Goal: Information Seeking & Learning: Find specific page/section

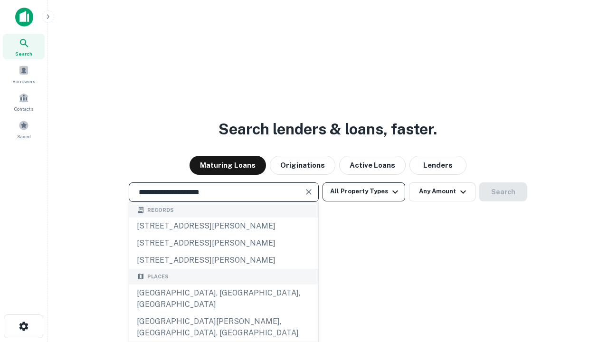
click at [223, 313] on div "Santa Monica, CA, USA" at bounding box center [223, 298] width 189 height 28
click at [364, 191] on button "All Property Types" at bounding box center [363, 191] width 83 height 19
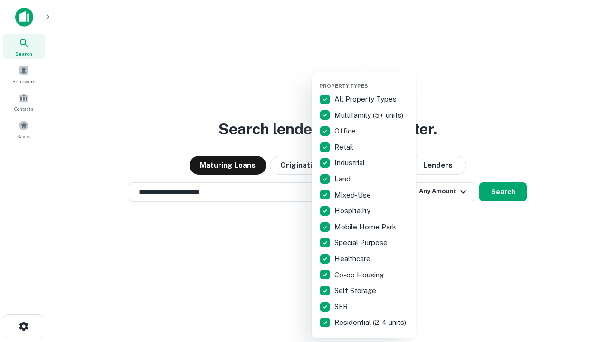
type input "**********"
click at [371, 80] on button "button" at bounding box center [371, 80] width 104 height 0
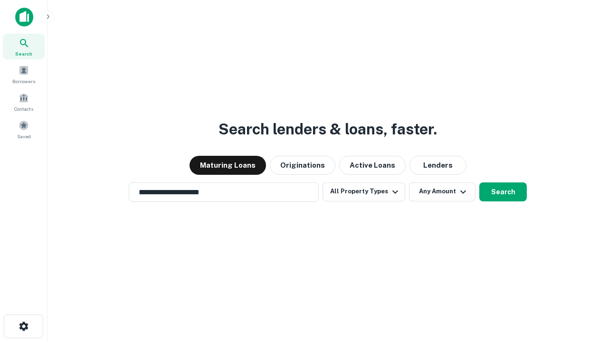
scroll to position [15, 0]
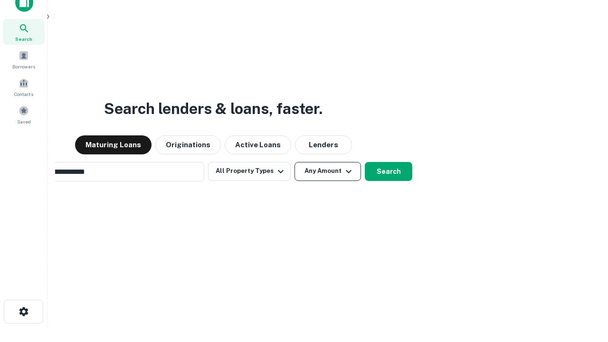
click at [294, 162] on button "Any Amount" at bounding box center [327, 171] width 66 height 19
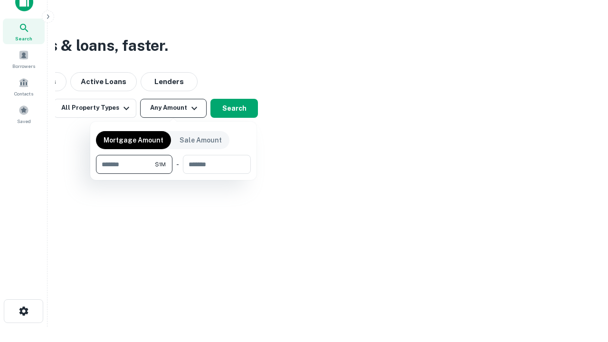
type input "*******"
click at [173, 174] on button "button" at bounding box center [173, 174] width 155 height 0
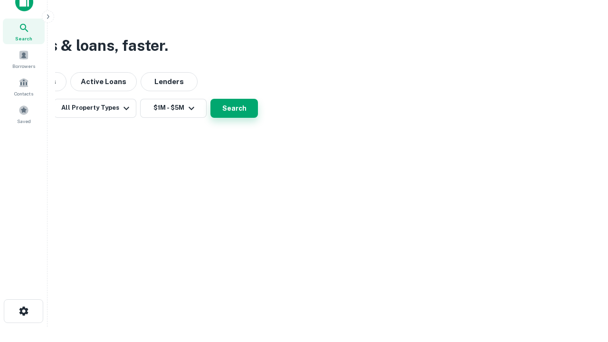
click at [258, 118] on button "Search" at bounding box center [233, 108] width 47 height 19
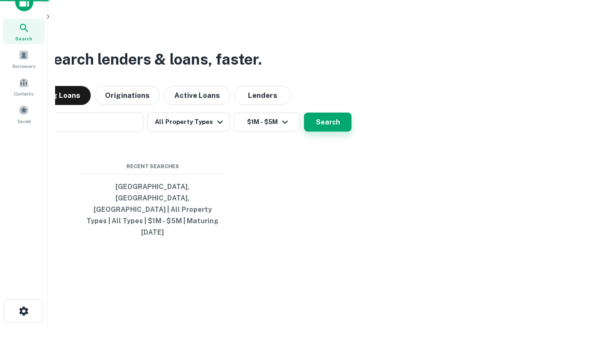
scroll to position [15, 0]
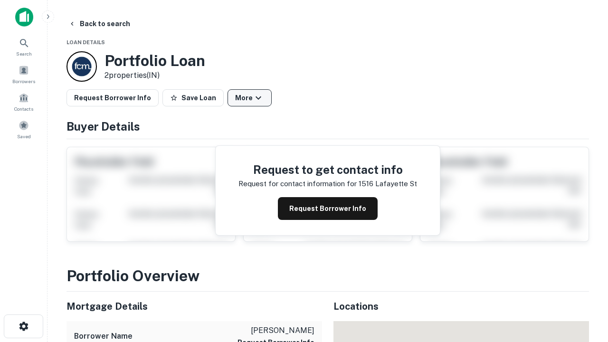
click at [249, 98] on button "More" at bounding box center [249, 97] width 44 height 17
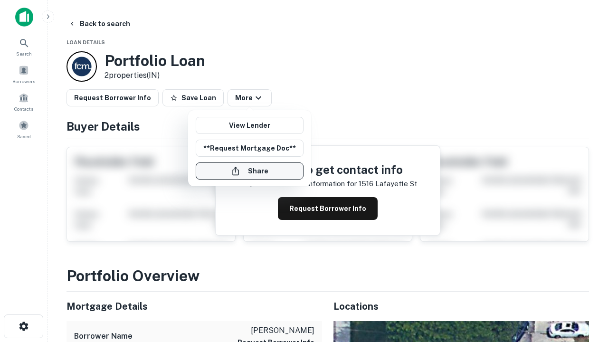
click at [249, 171] on button "Share" at bounding box center [250, 170] width 108 height 17
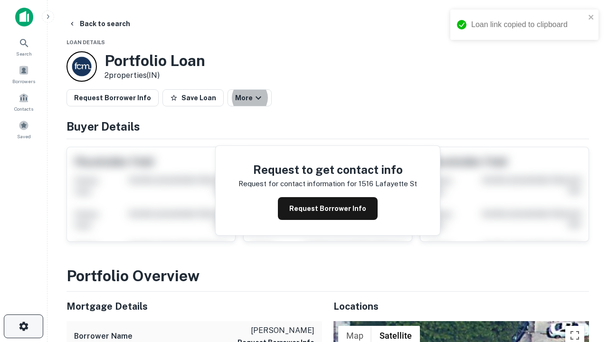
click at [23, 326] on icon "button" at bounding box center [23, 325] width 11 height 11
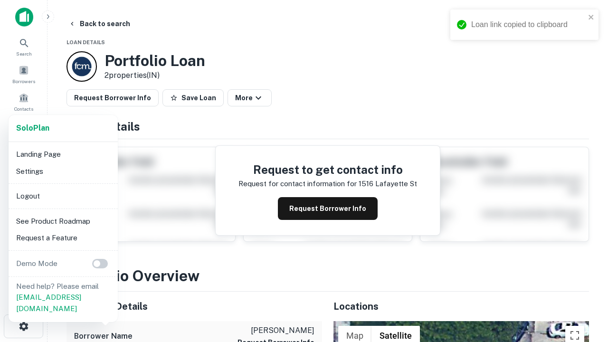
click at [63, 196] on li "Logout" at bounding box center [63, 196] width 102 height 17
